Goal: Information Seeking & Learning: Understand process/instructions

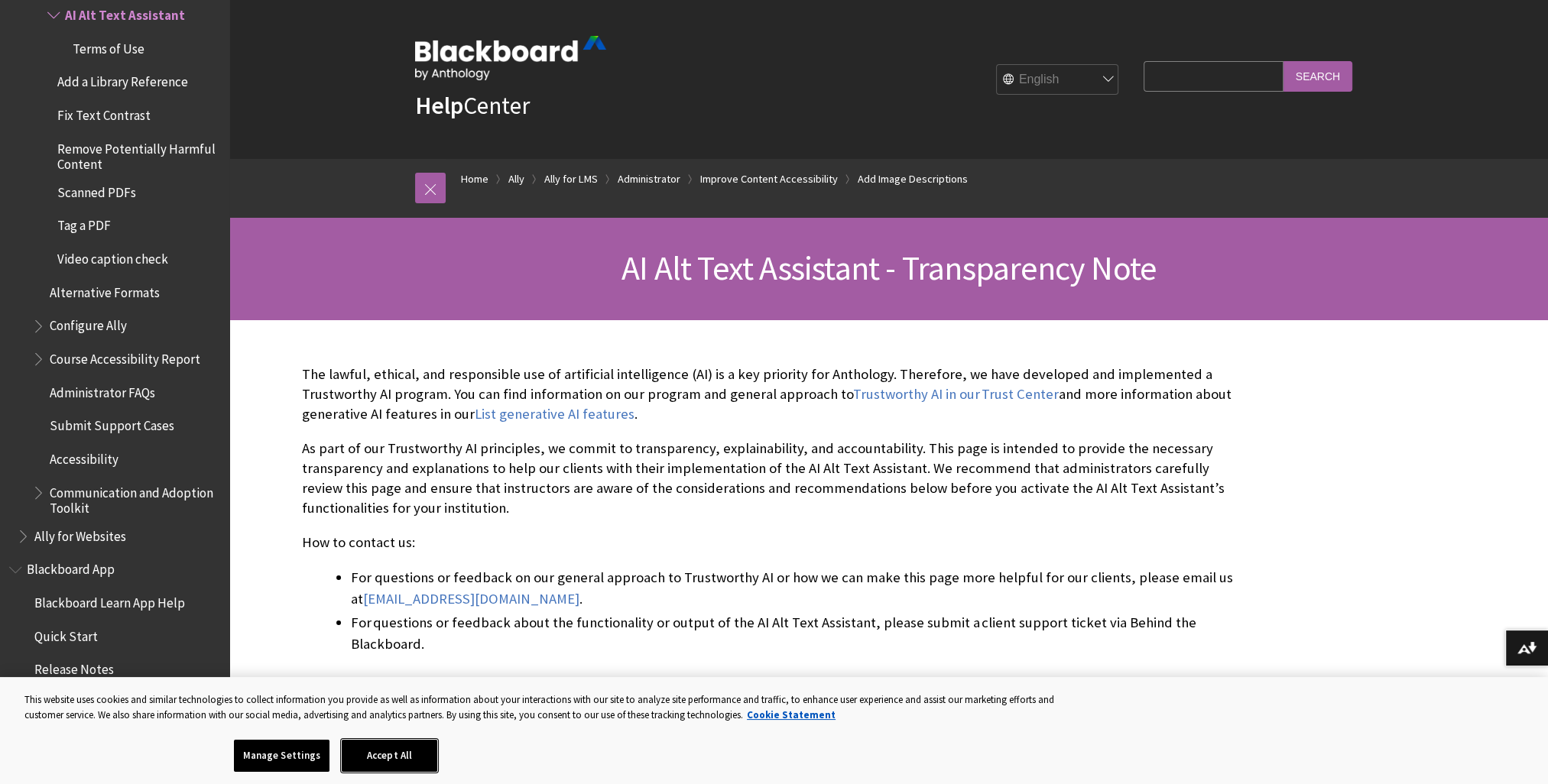
click at [404, 770] on button "Accept All" at bounding box center [390, 756] width 96 height 33
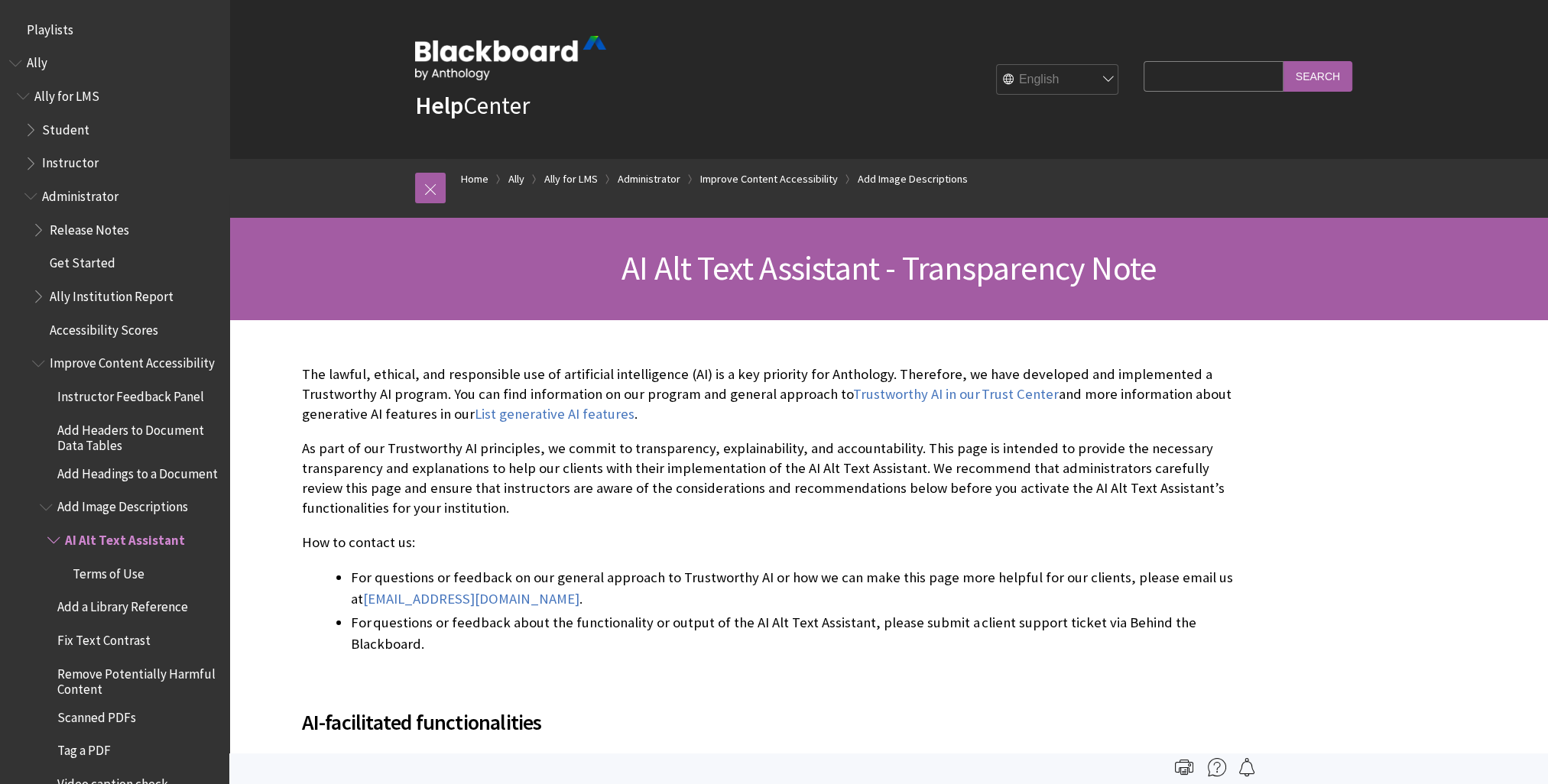
scroll to position [526, 0]
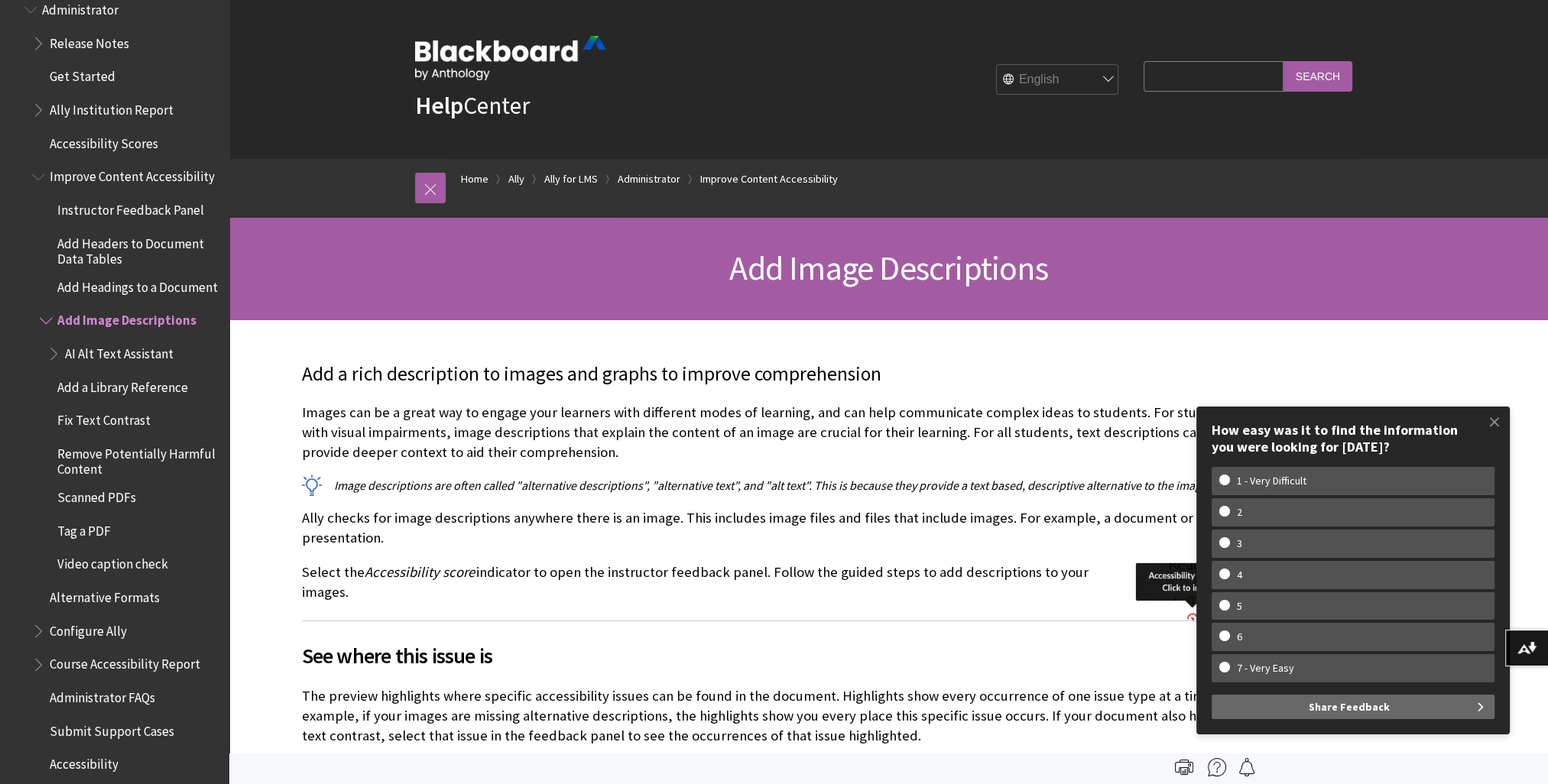
scroll to position [186, 0]
